Goal: Information Seeking & Learning: Learn about a topic

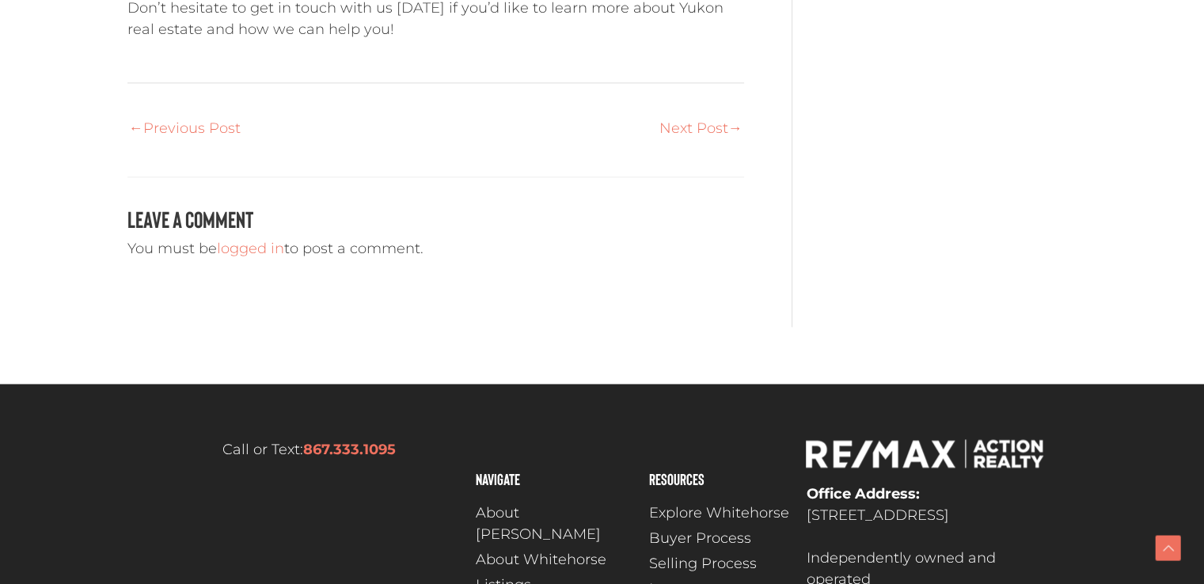
scroll to position [2270, 0]
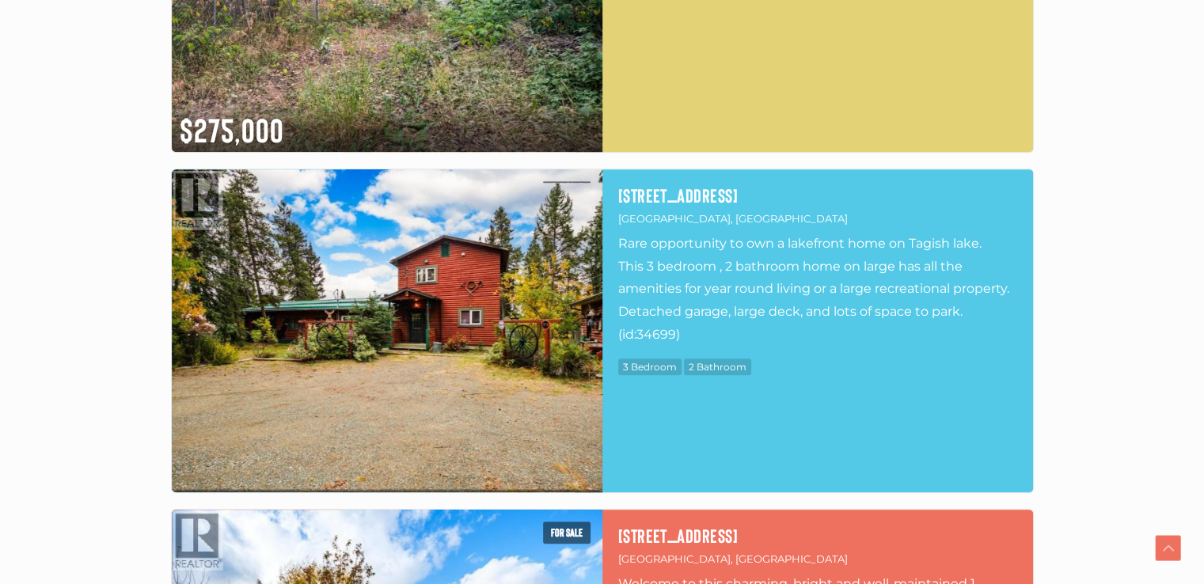
scroll to position [739, 0]
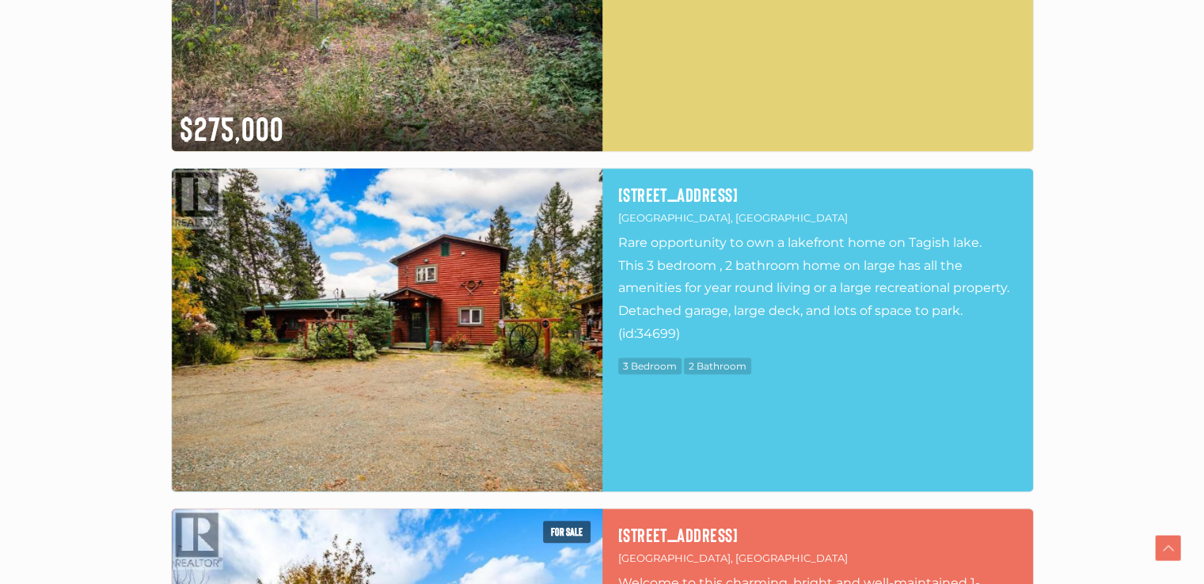
click at [313, 311] on img at bounding box center [387, 330] width 431 height 323
